Goal: Share content: Share content

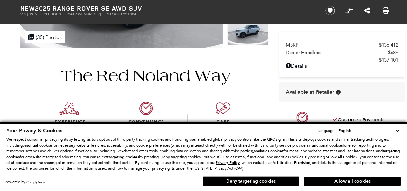
click at [349, 130] on select "English Spanish / Español English / [GEOGRAPHIC_DATA] Korean / 한국어 Vietnamese /…" at bounding box center [369, 131] width 64 height 6
select select "zh"
click at [341, 129] on select "English Spanish / Español English / [GEOGRAPHIC_DATA] Korean / 한국어 Vietnamese /…" at bounding box center [369, 131] width 64 height 6
select select "zh"
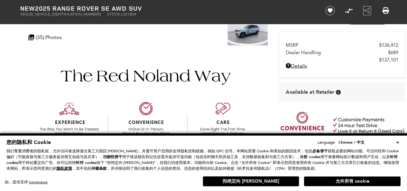
click at [366, 8] on icon "Share this New 2025 Range Rover SE AWD SUV" at bounding box center [367, 10] width 6 height 7
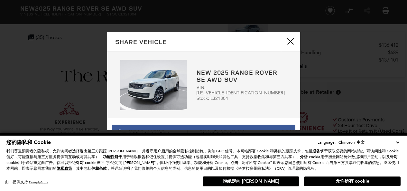
scroll to position [168, 0]
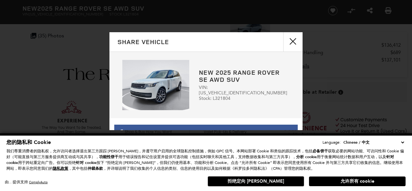
click at [120, 168] on p "我们尊重消费者的隐私权，允许访问者选择退出第三方跟踪 [PERSON_NAME]，并遵守用户启用的全球隐私控制措施，例如 GPC 信号。本网站部署 Cooki…" at bounding box center [205, 159] width 399 height 23
click at [387, 8] on div "Share Vehicle New 2025 Range Rover SE AWD SUV VIN: [US_VEHICLE_IDENTIFICATION_N…" at bounding box center [206, 95] width 412 height 191
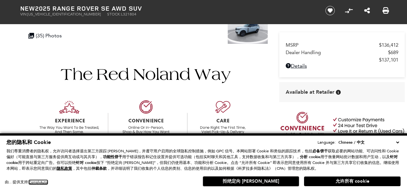
click at [33, 181] on link "ComplyAuto" at bounding box center [38, 182] width 19 height 4
